Goal: Task Accomplishment & Management: Manage account settings

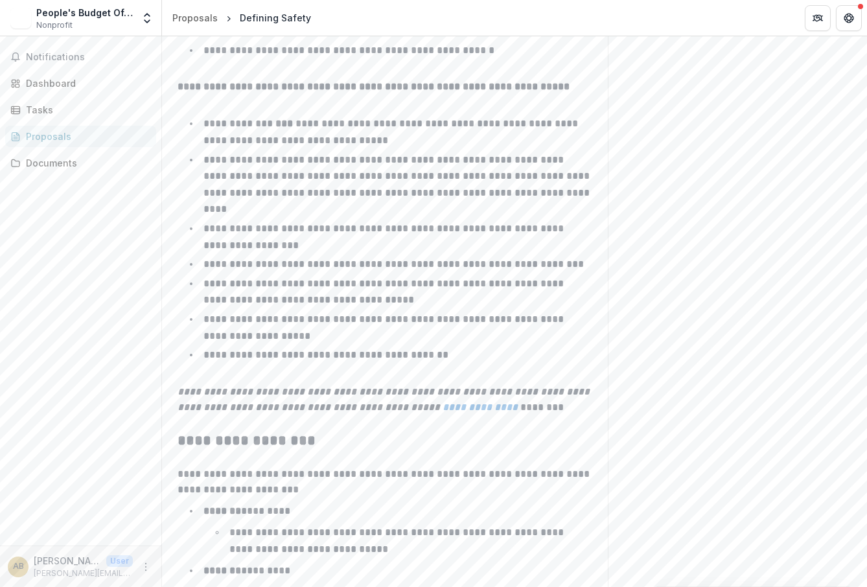
scroll to position [2045, 0]
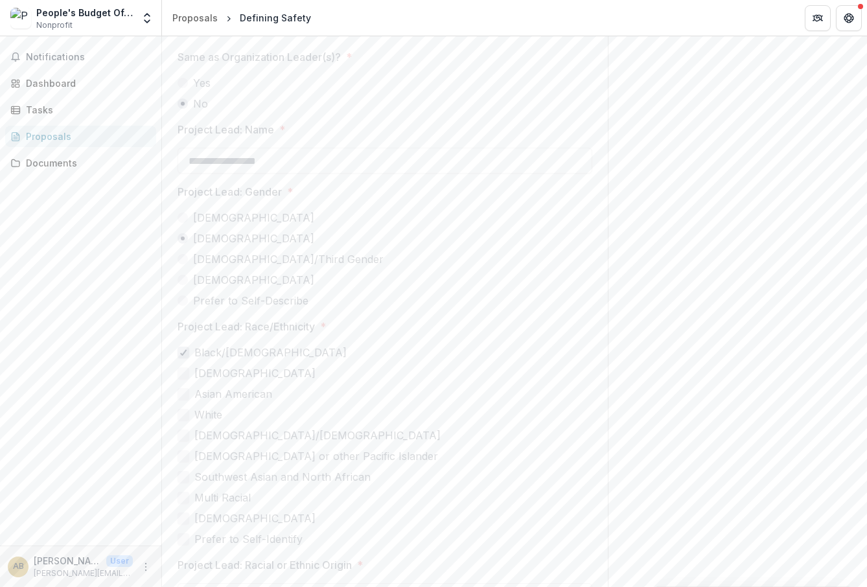
scroll to position [4275, 0]
click at [571, 563] on button "Next" at bounding box center [567, 567] width 60 height 26
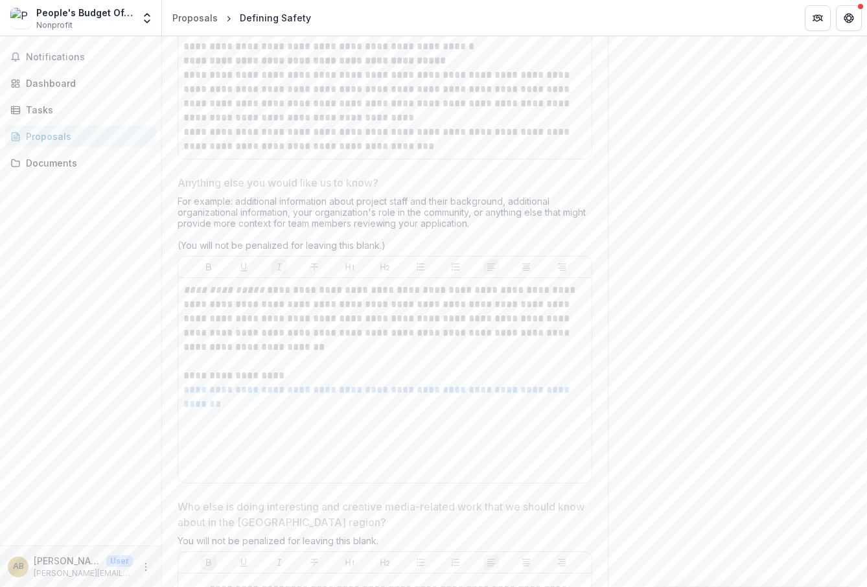
scroll to position [4189, 0]
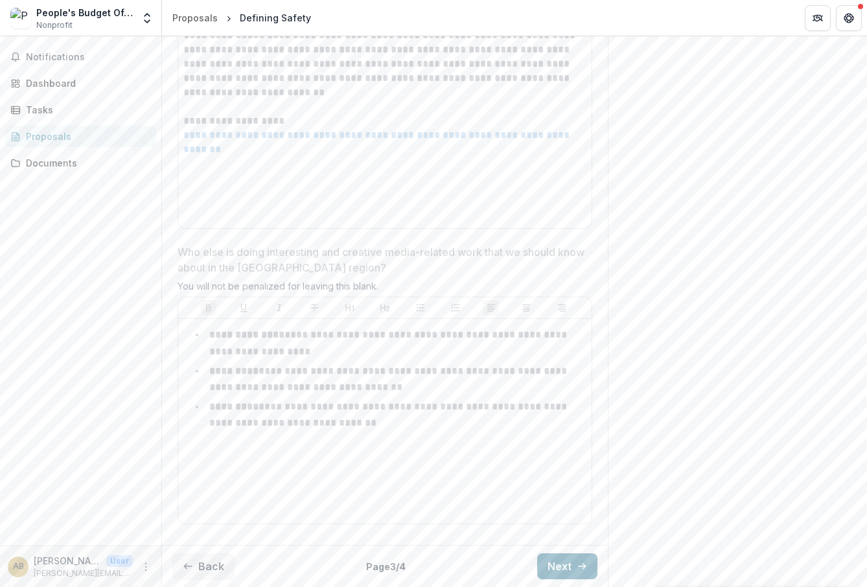
click at [542, 561] on button "Next" at bounding box center [567, 567] width 60 height 26
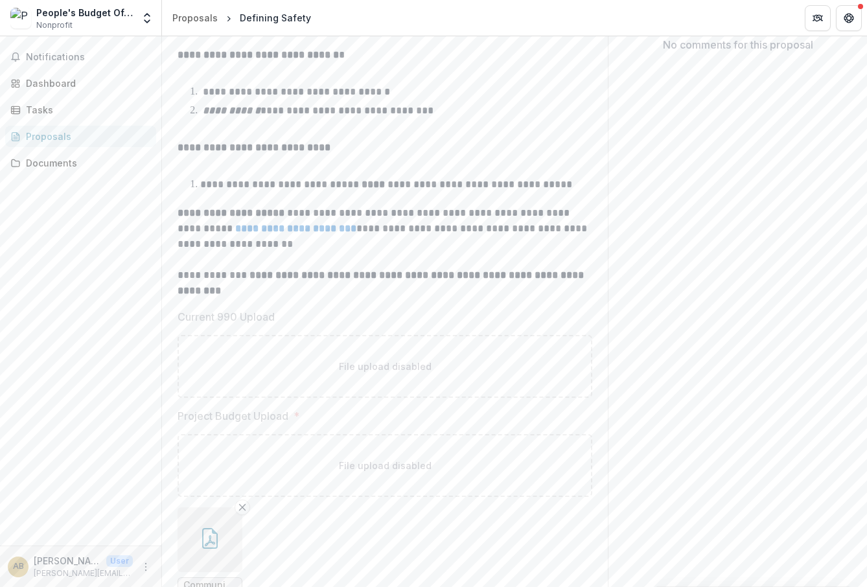
scroll to position [368, 0]
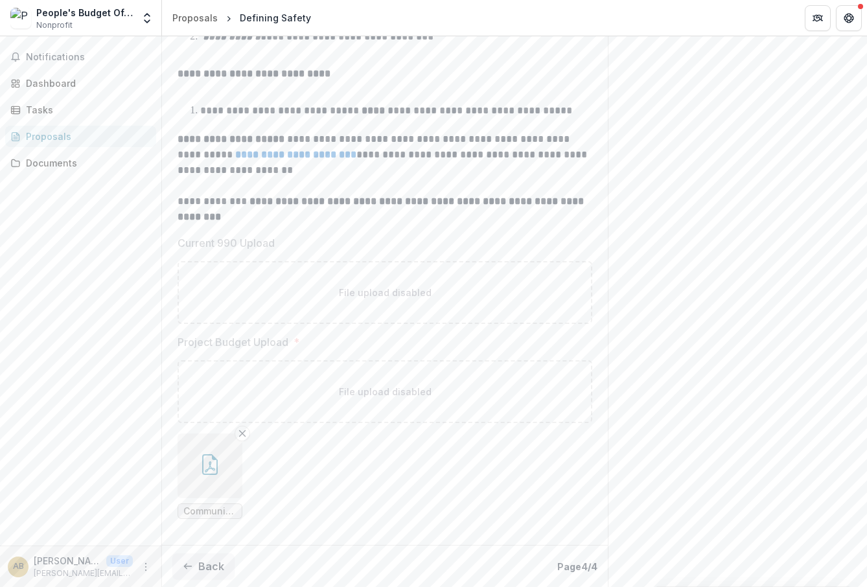
click at [223, 458] on button "button" at bounding box center [210, 466] width 65 height 65
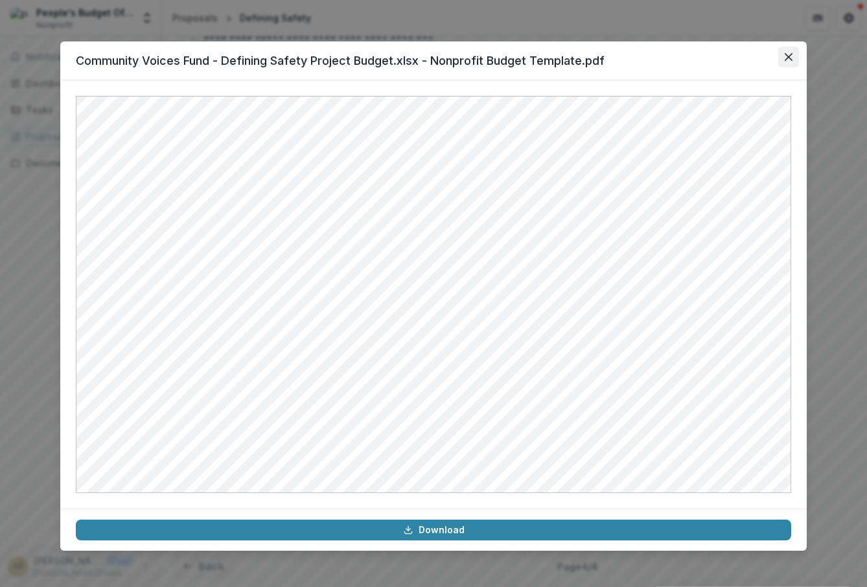
click at [784, 56] on button "Close" at bounding box center [789, 57] width 21 height 21
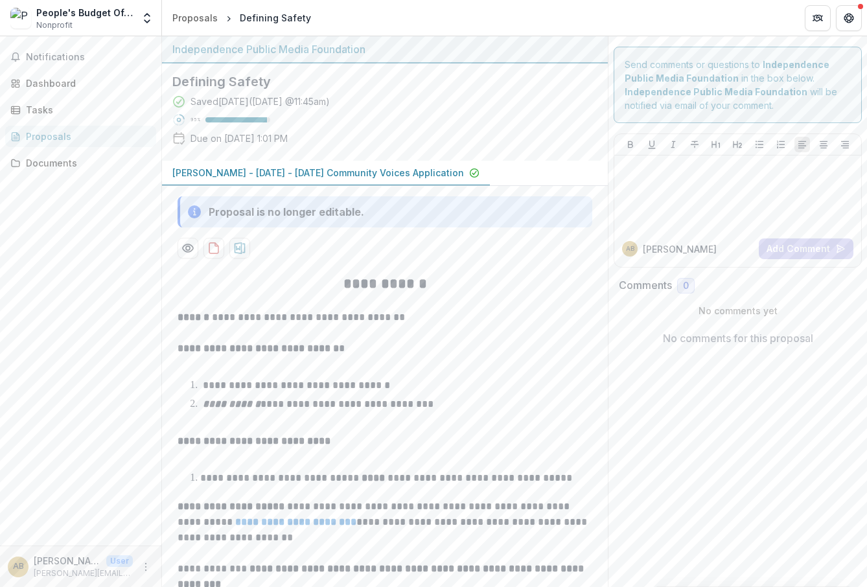
scroll to position [0, 0]
click at [72, 158] on div "Documents" at bounding box center [86, 163] width 120 height 14
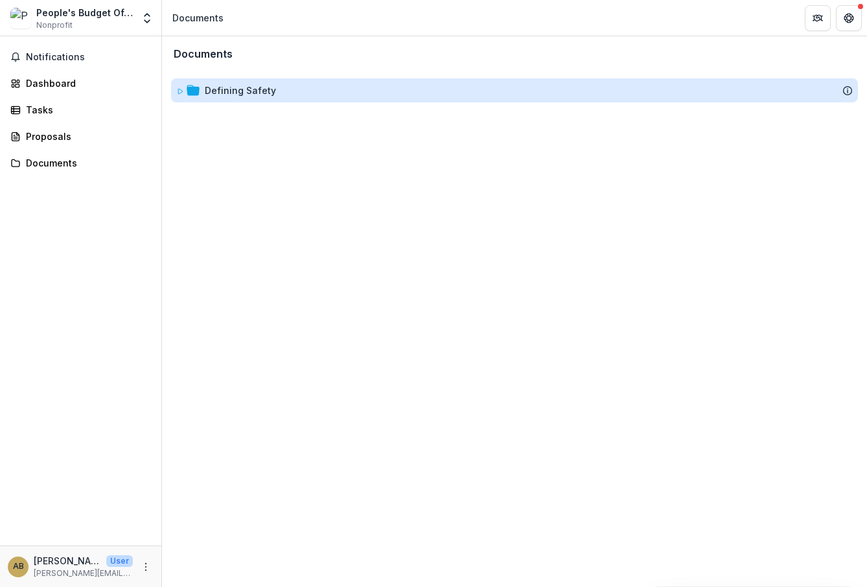
click at [250, 88] on div "Defining Safety" at bounding box center [240, 91] width 71 height 14
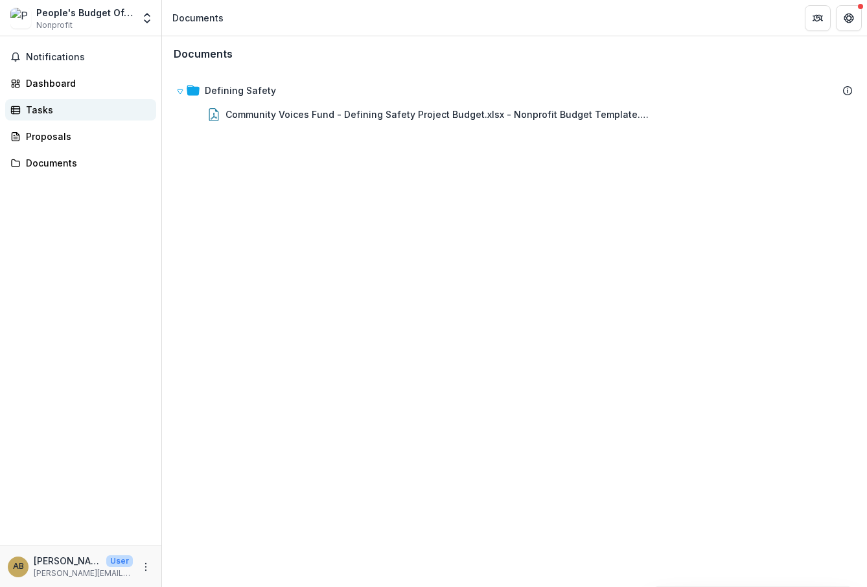
click at [85, 109] on div "Tasks" at bounding box center [86, 110] width 120 height 14
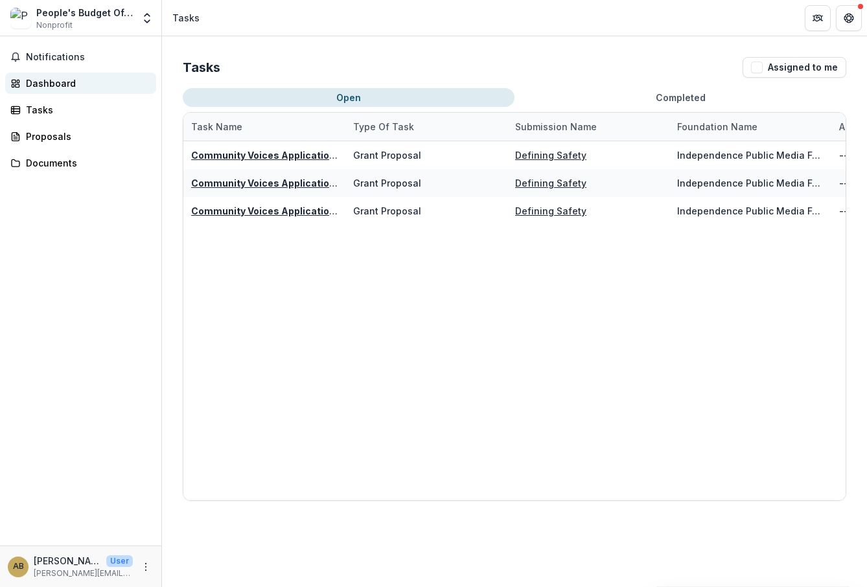
click at [67, 88] on div "Dashboard" at bounding box center [86, 84] width 120 height 14
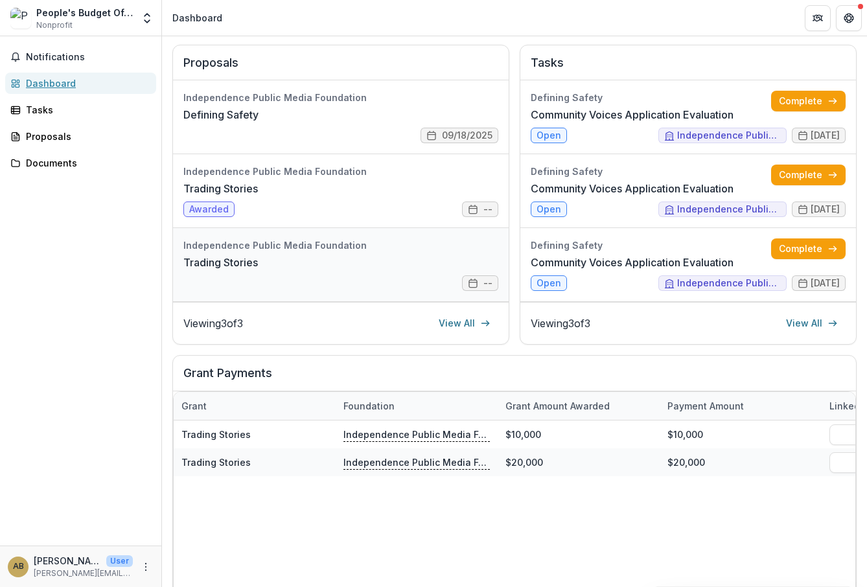
scroll to position [165, 0]
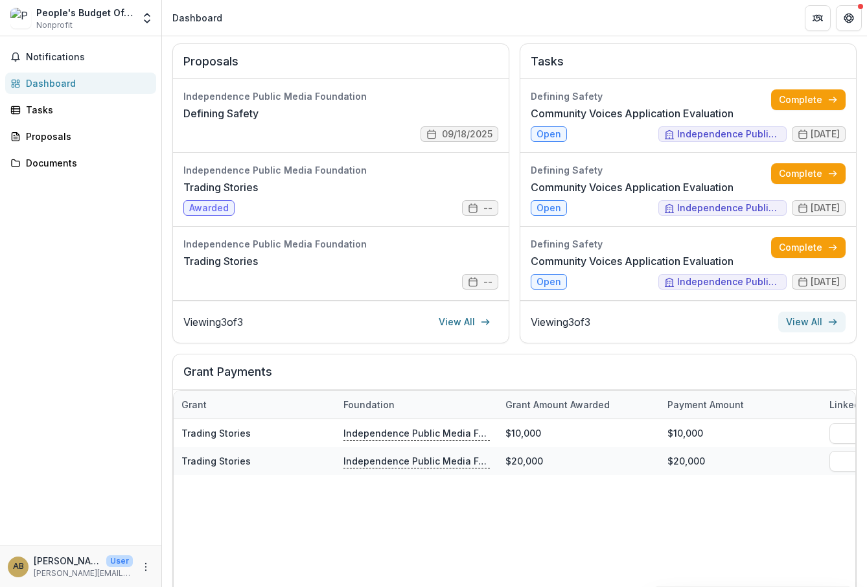
click at [803, 314] on link "View All" at bounding box center [812, 322] width 67 height 21
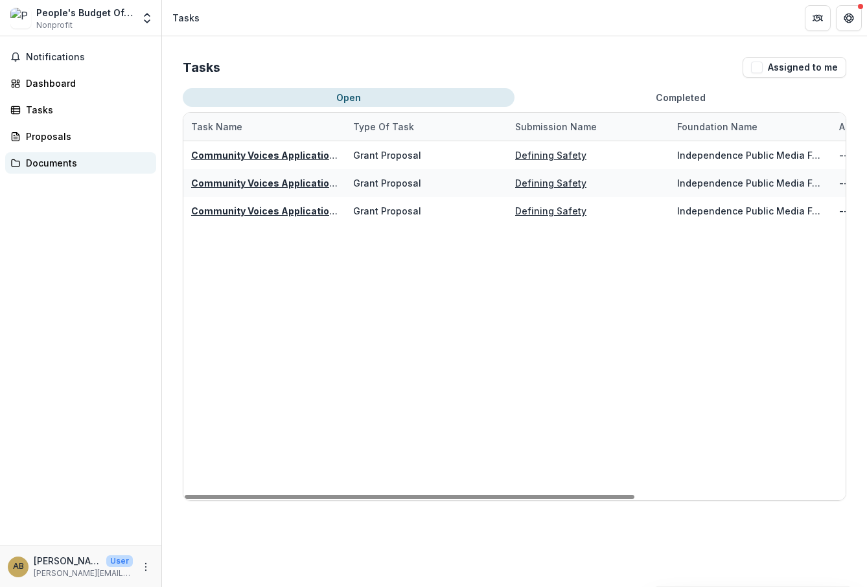
click at [56, 165] on div "Documents" at bounding box center [86, 163] width 120 height 14
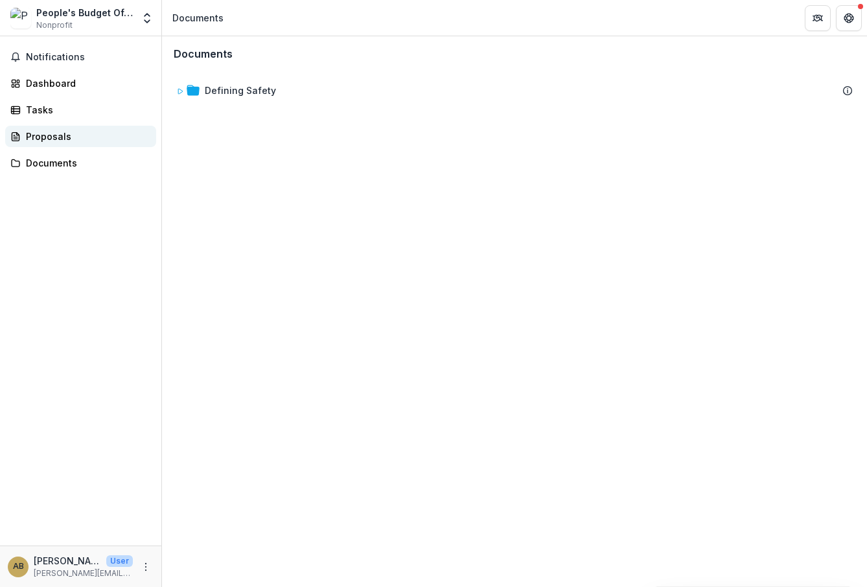
click at [60, 142] on div "Proposals" at bounding box center [86, 137] width 120 height 14
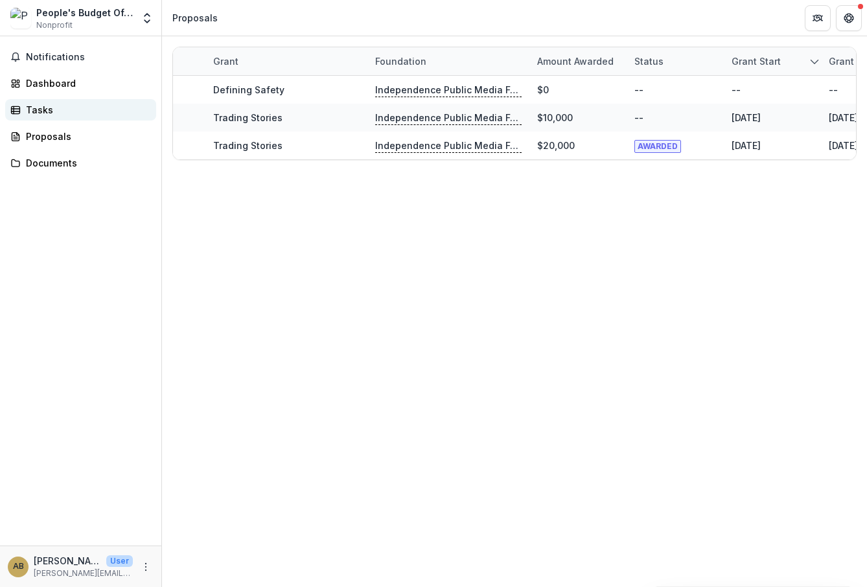
click at [54, 119] on link "Tasks" at bounding box center [80, 109] width 151 height 21
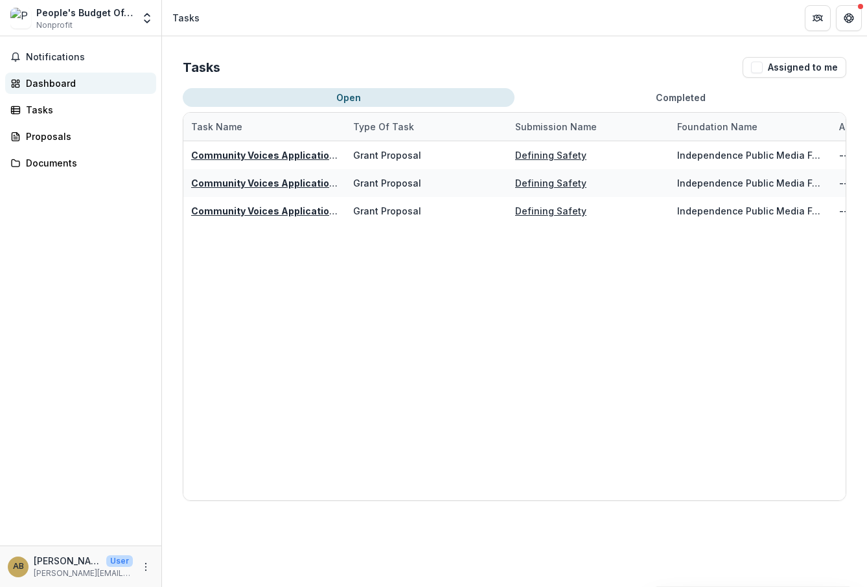
click at [52, 86] on div "Dashboard" at bounding box center [86, 84] width 120 height 14
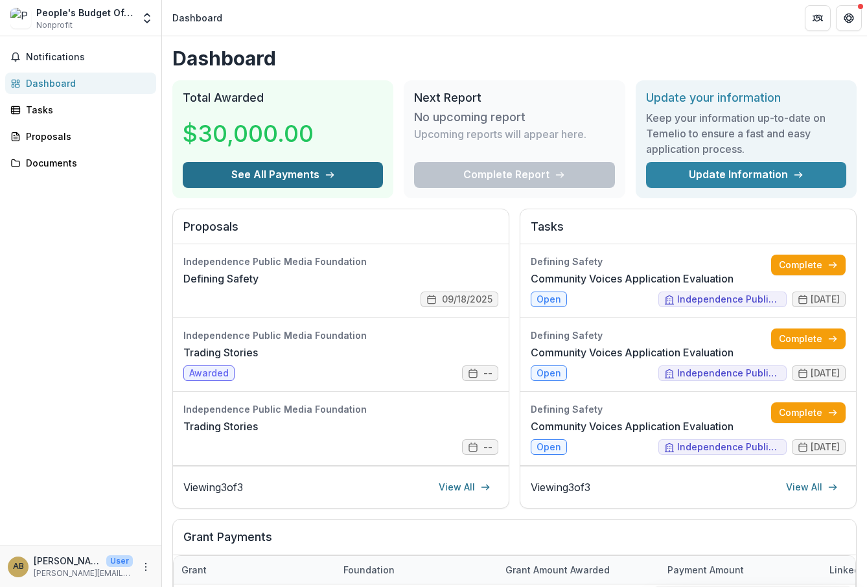
click at [264, 167] on button "See All Payments" at bounding box center [283, 175] width 200 height 26
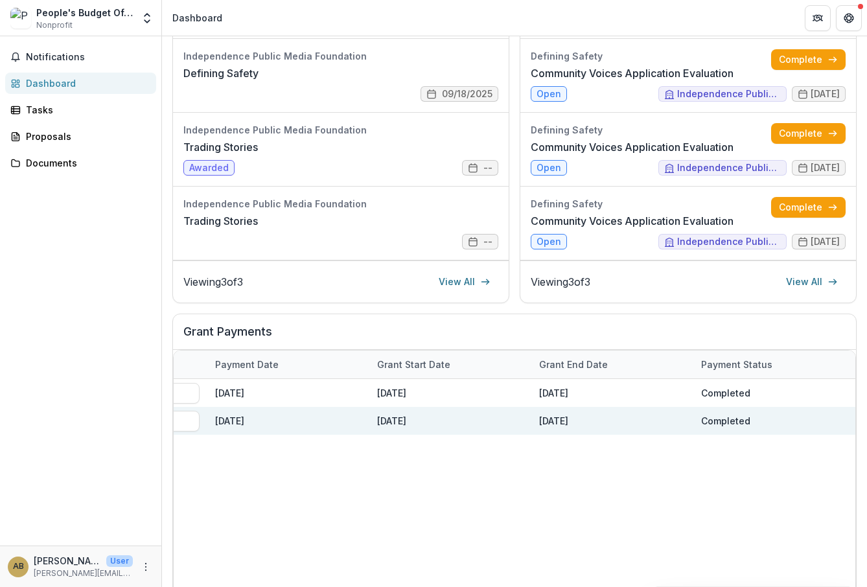
scroll to position [166, 0]
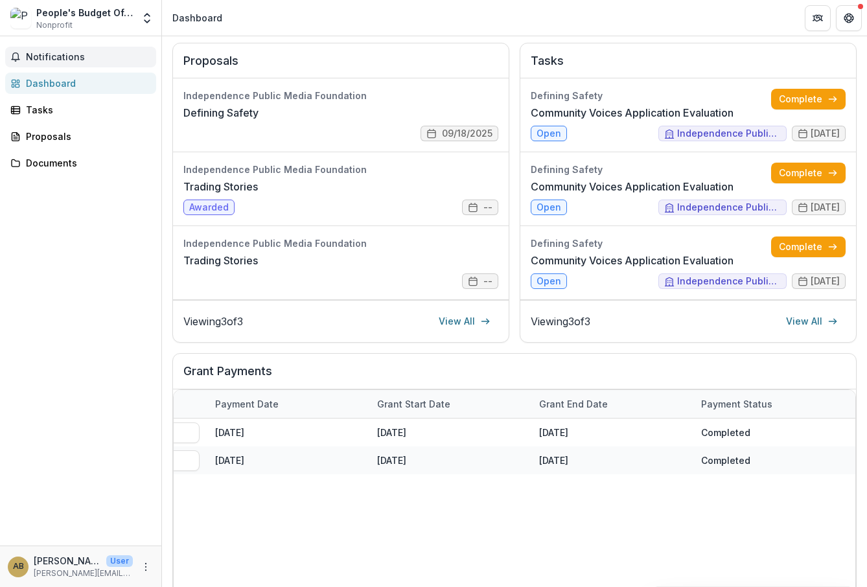
click at [75, 62] on span "Notifications" at bounding box center [88, 57] width 125 height 11
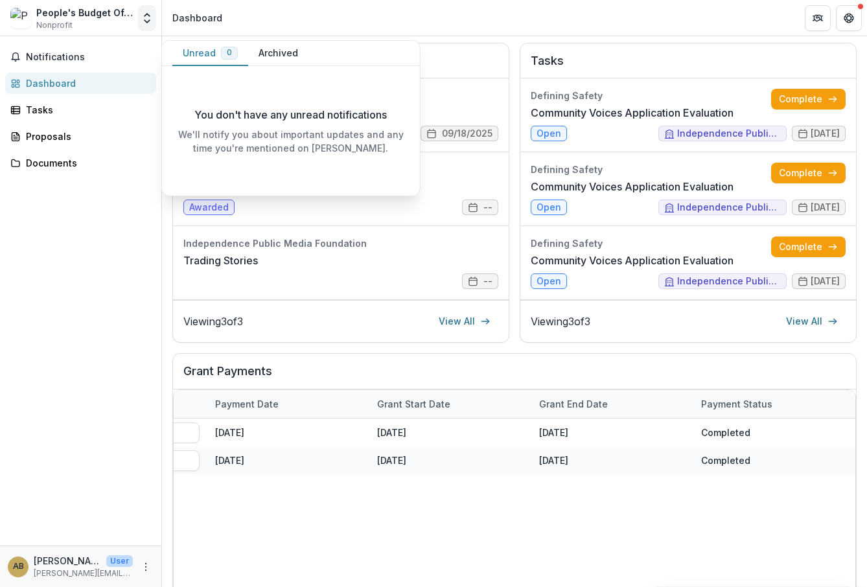
click at [146, 19] on icon "Open entity switcher" at bounding box center [147, 18] width 13 height 13
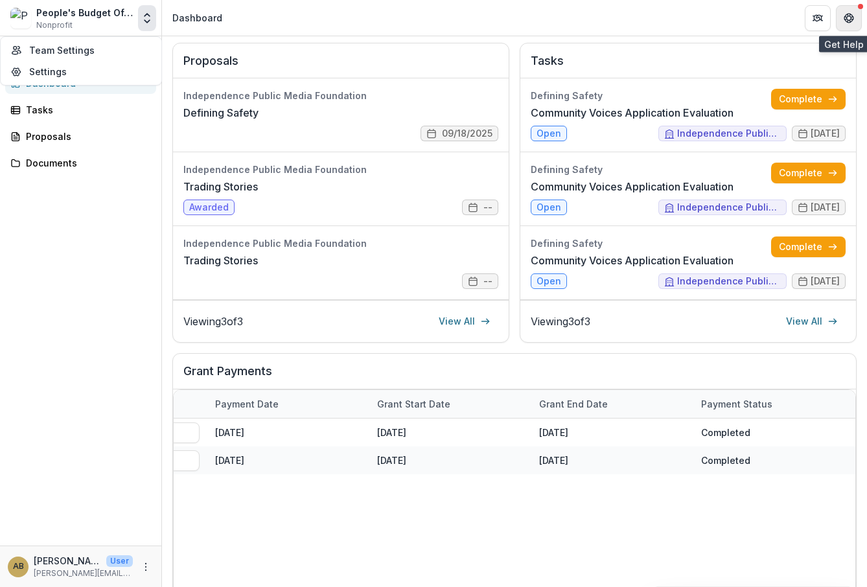
click at [849, 24] on button "Get Help" at bounding box center [849, 18] width 26 height 26
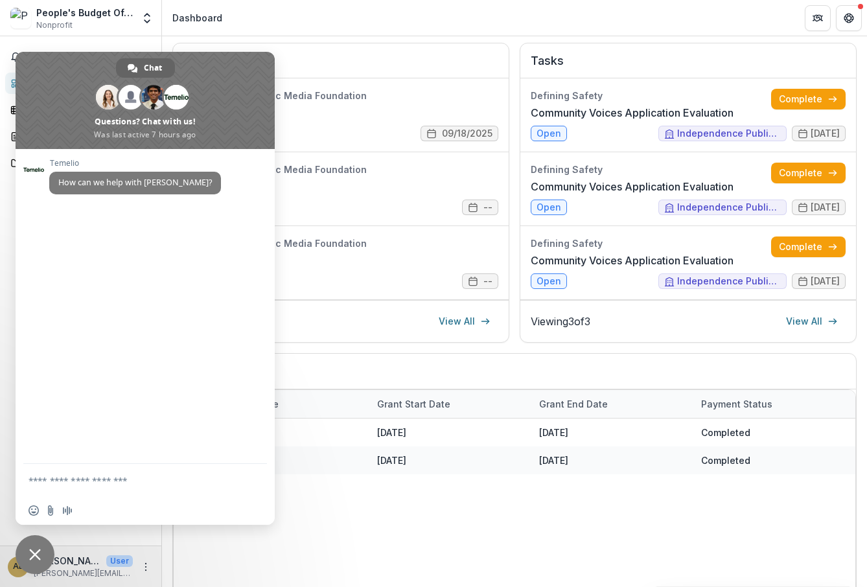
click at [32, 574] on div "AB [PERSON_NAME] User [PERSON_NAME][EMAIL_ADDRESS][DOMAIN_NAME]" at bounding box center [70, 566] width 125 height 25
click at [32, 561] on span "Close chat" at bounding box center [35, 555] width 39 height 39
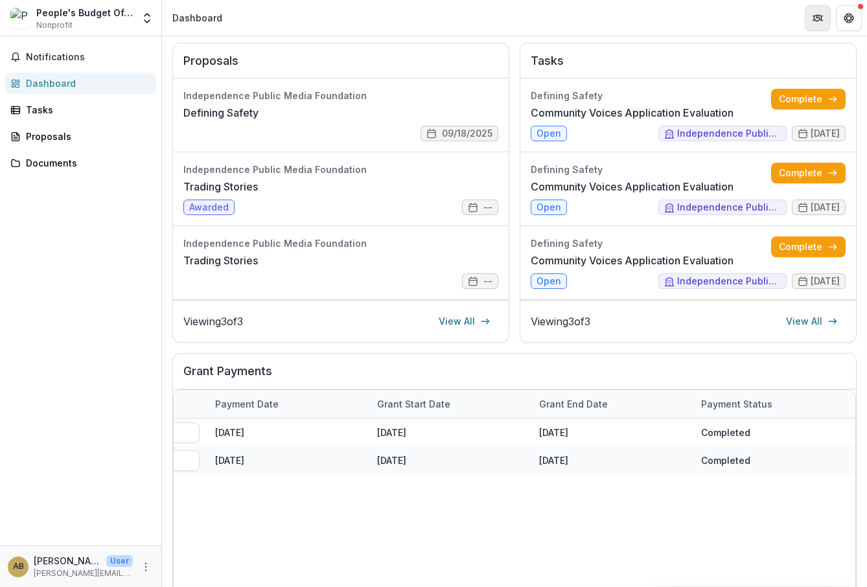
click at [805, 12] on button "Partners" at bounding box center [818, 18] width 26 height 26
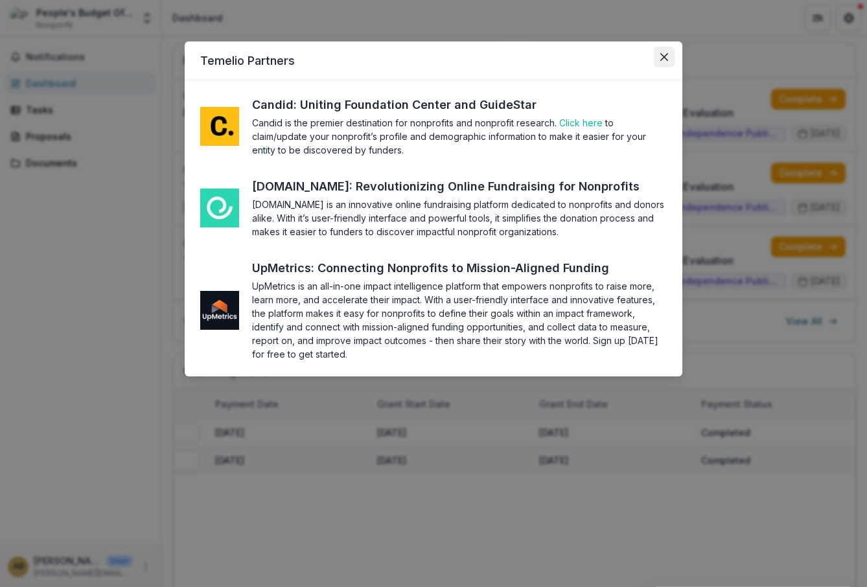
click at [670, 50] on button "Close" at bounding box center [664, 57] width 21 height 21
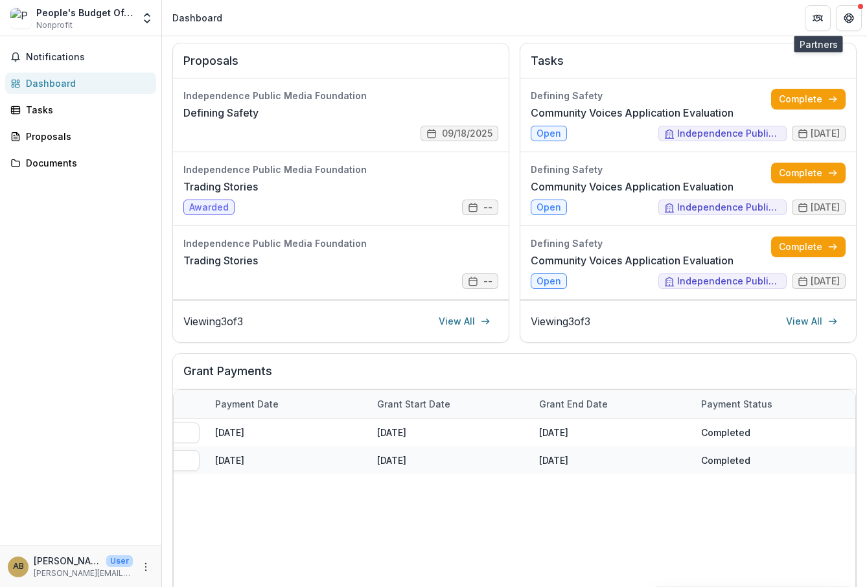
scroll to position [0, 0]
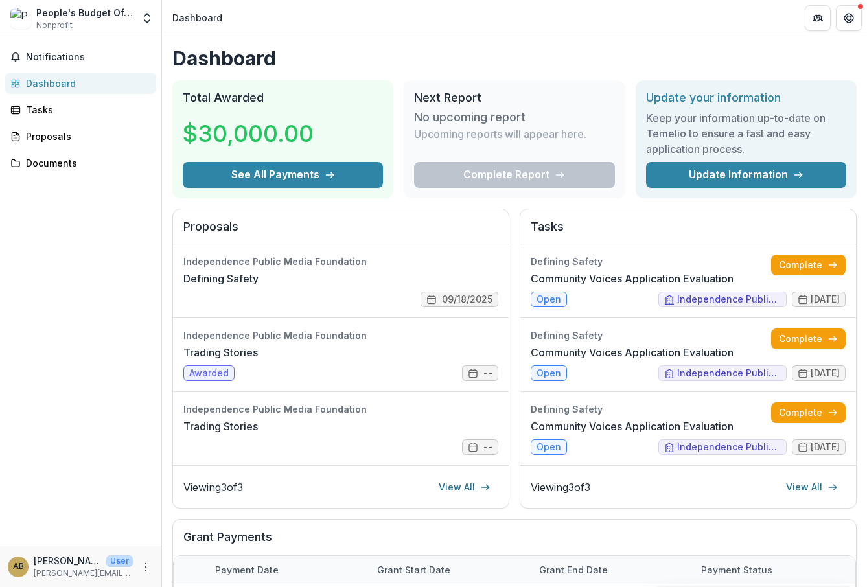
click at [560, 100] on h2 "Next Report" at bounding box center [514, 98] width 200 height 14
click at [716, 171] on link "Update Information" at bounding box center [746, 175] width 200 height 26
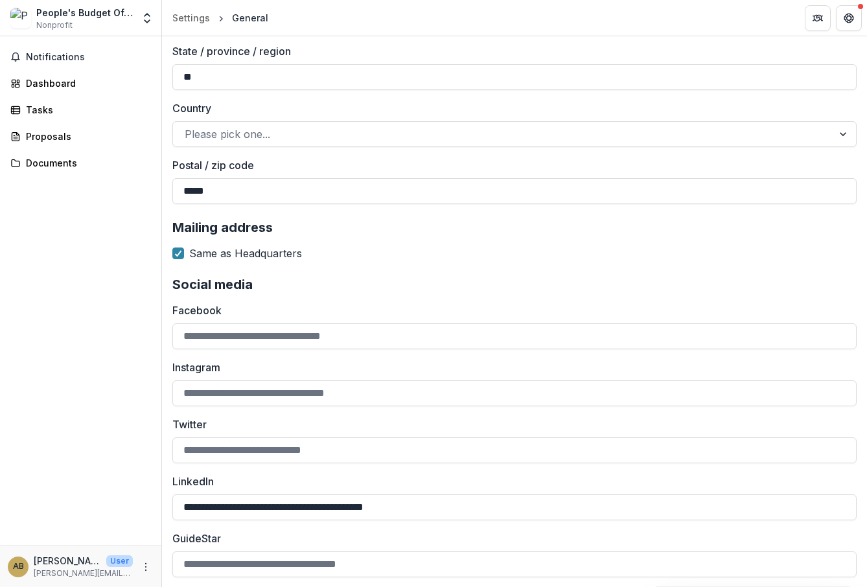
scroll to position [2047, 0]
